Goal: Find specific page/section: Find specific page/section

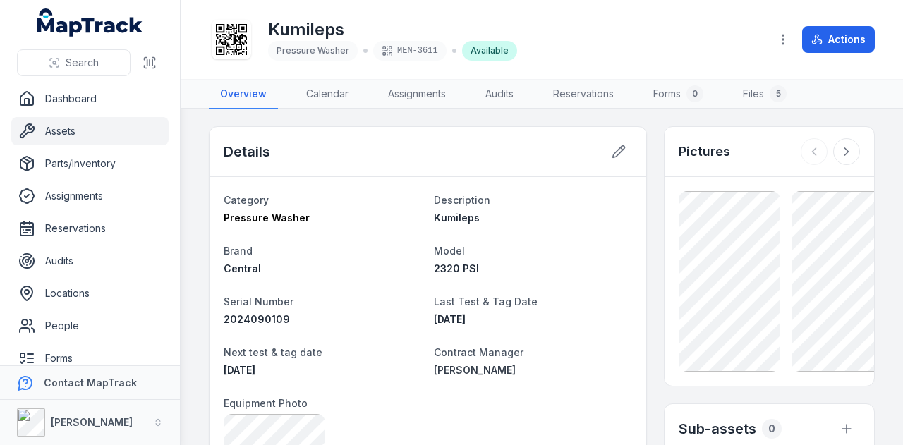
drag, startPoint x: 853, startPoint y: 152, endPoint x: 893, endPoint y: 149, distance: 40.3
click at [853, 152] on div "Pictures" at bounding box center [770, 152] width 210 height 50
click at [100, 66] on button "Search" at bounding box center [74, 62] width 114 height 27
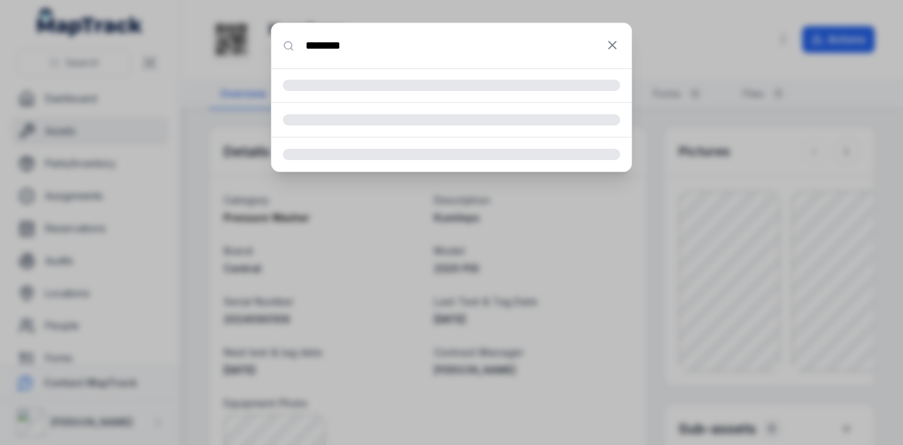
type input "********"
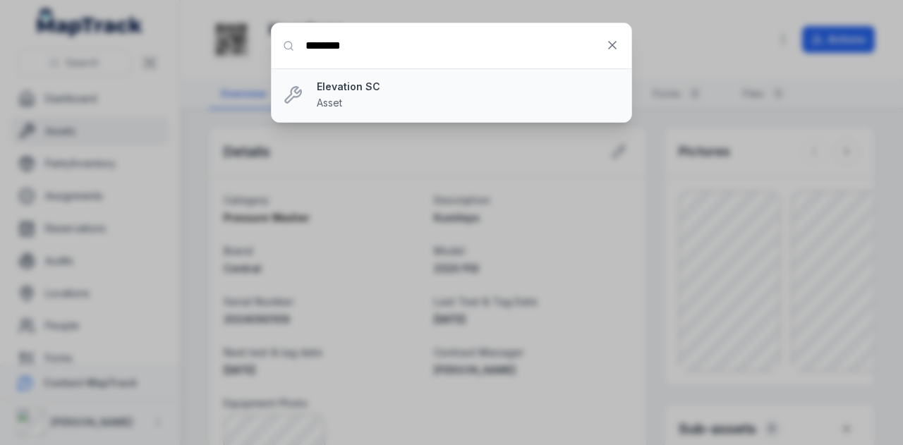
click at [353, 96] on div "Elevation SC Asset" at bounding box center [468, 95] width 303 height 31
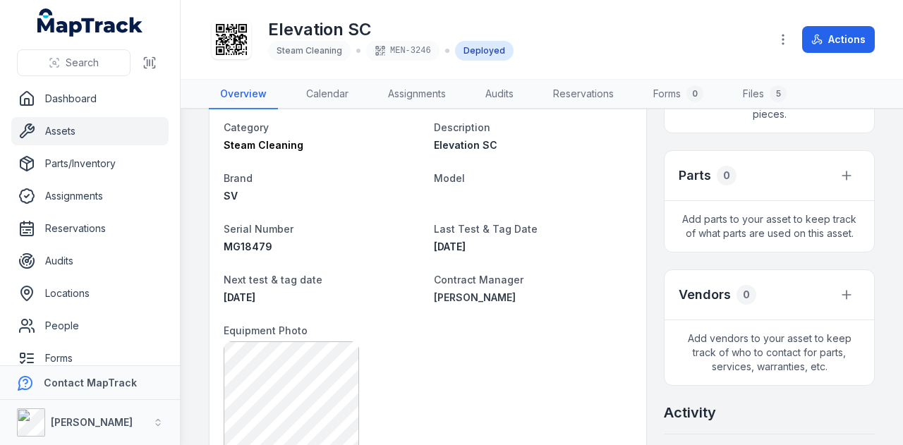
scroll to position [635, 0]
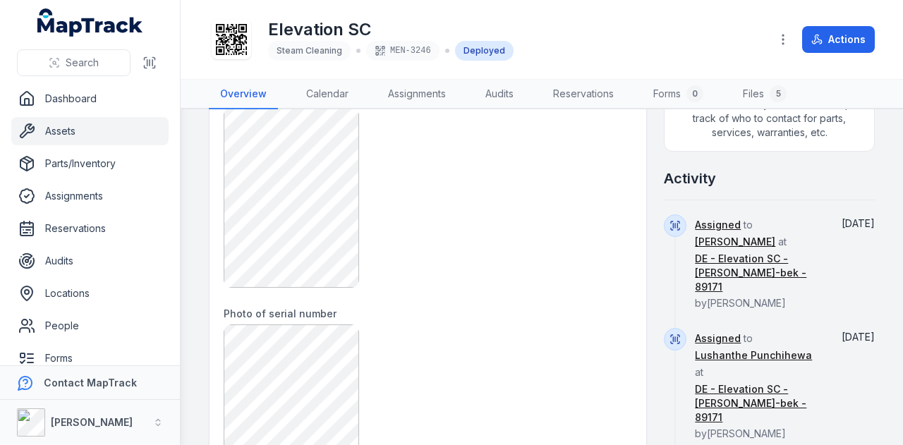
click at [88, 131] on link "Assets" at bounding box center [89, 131] width 157 height 28
